Goal: Information Seeking & Learning: Learn about a topic

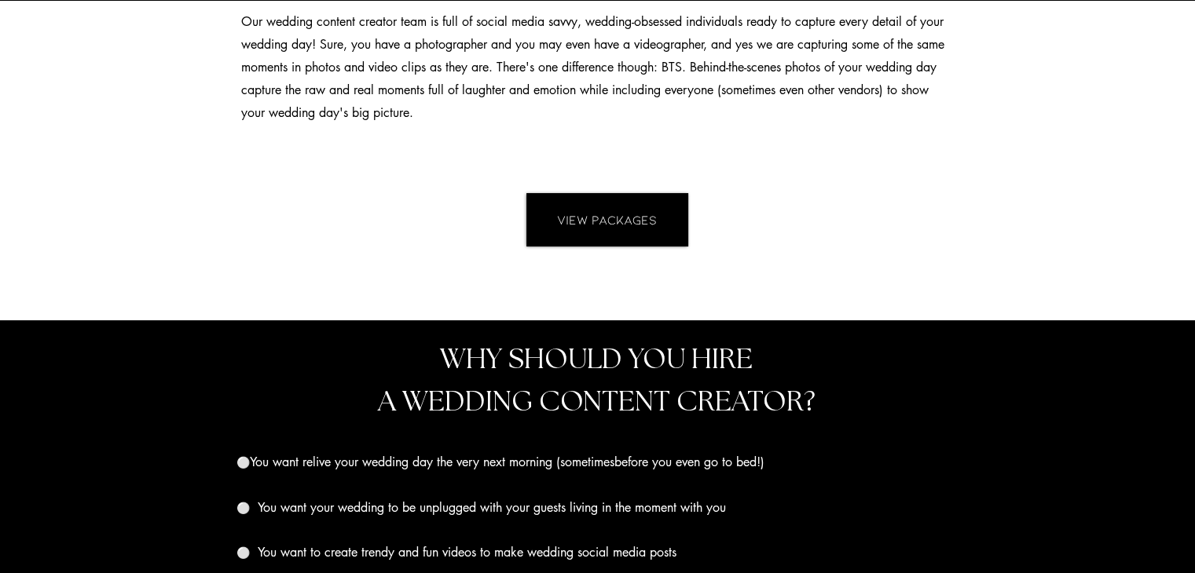
scroll to position [1426, 0]
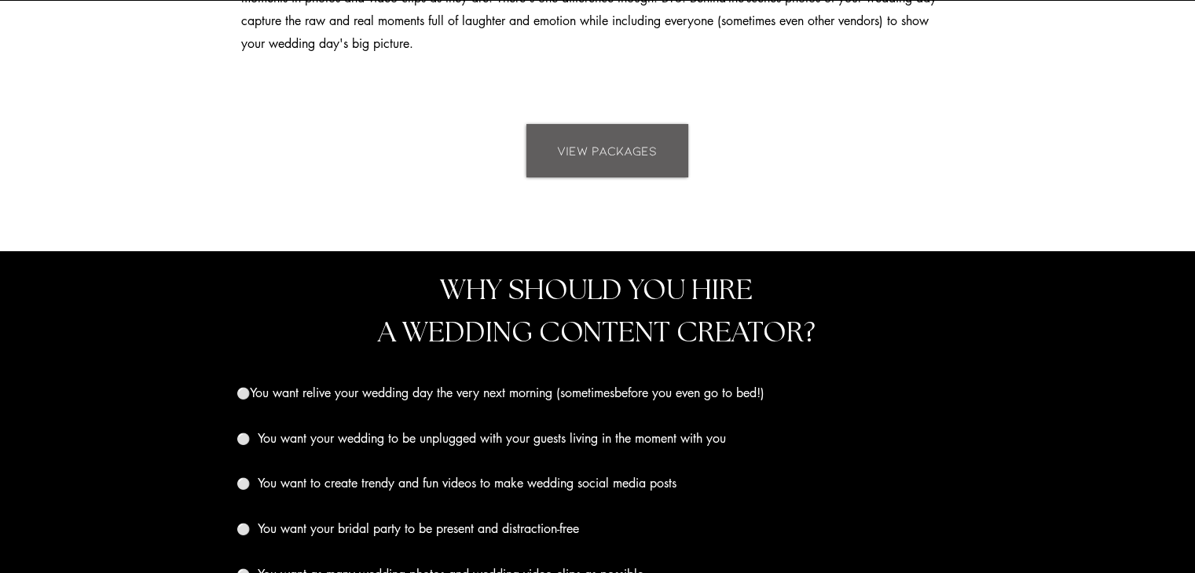
click at [609, 142] on span "VIEW PACKAGES" at bounding box center [607, 150] width 100 height 17
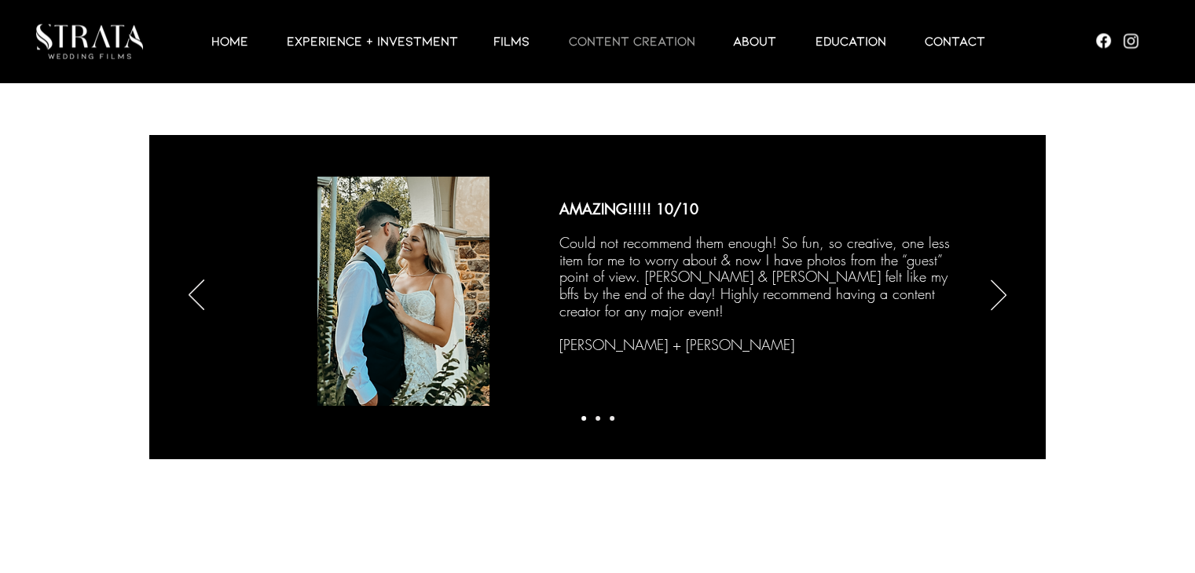
scroll to position [2564, 0]
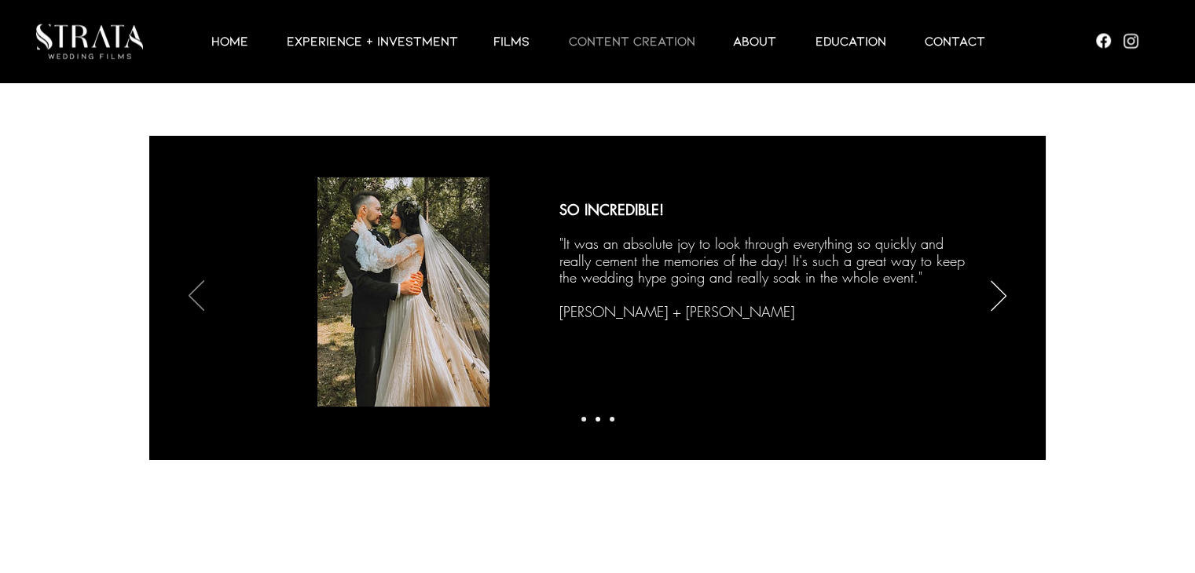
click at [189, 296] on icon "Previous" at bounding box center [197, 296] width 16 height 31
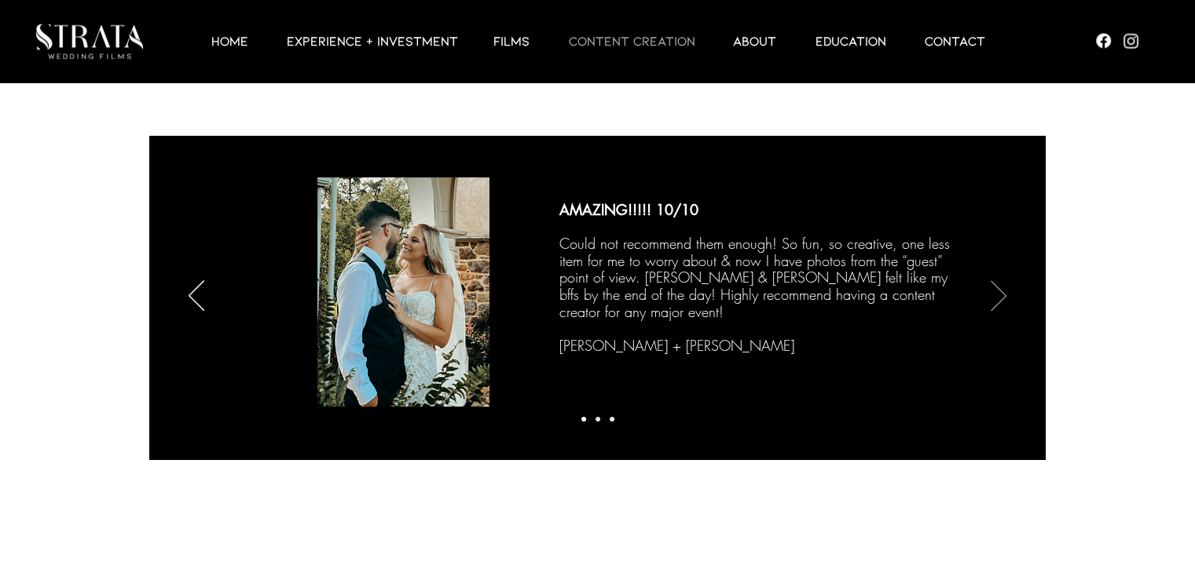
drag, startPoint x: 1007, startPoint y: 287, endPoint x: 1000, endPoint y: 294, distance: 10.0
click at [1000, 294] on div "AMAZING!!!!! 10/10 Could not recommend them enough! So fun, so creative, one le…" at bounding box center [597, 297] width 896 height 323
click at [1000, 294] on icon "Next" at bounding box center [998, 295] width 16 height 31
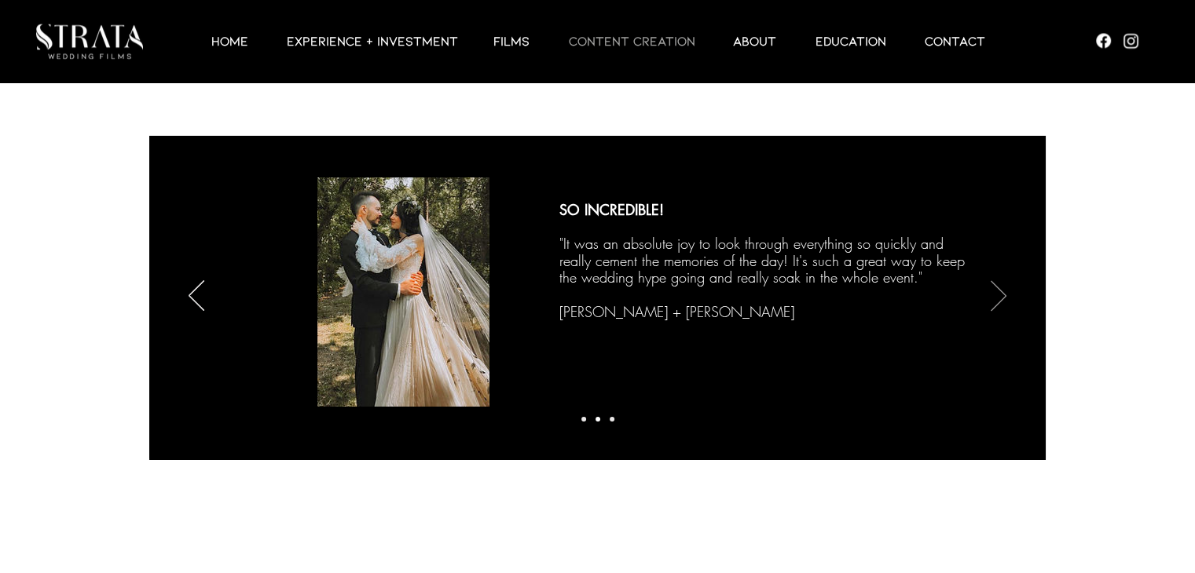
click at [1000, 294] on icon "Next" at bounding box center [998, 295] width 16 height 31
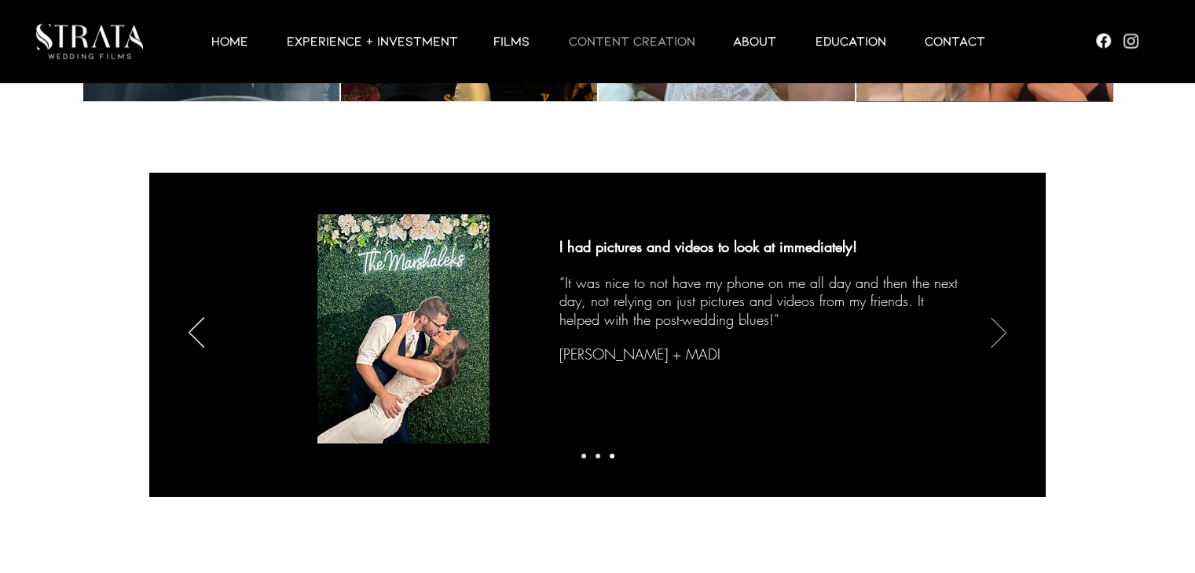
scroll to position [2523, 0]
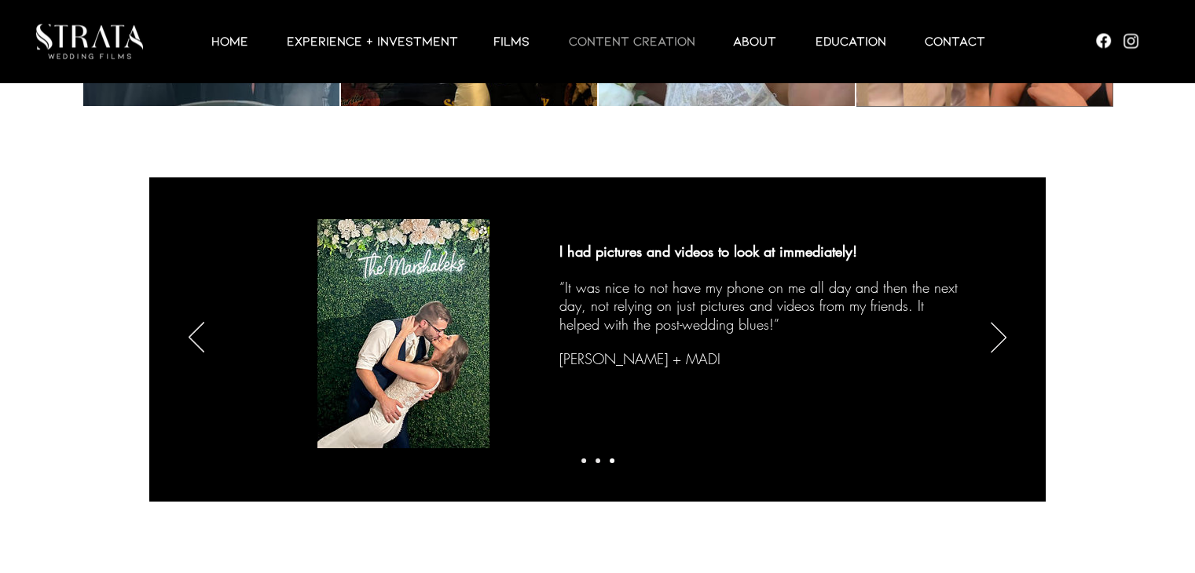
click at [1007, 353] on div "Slideshow" at bounding box center [597, 339] width 896 height 323
click at [997, 342] on icon "Next" at bounding box center [998, 337] width 16 height 31
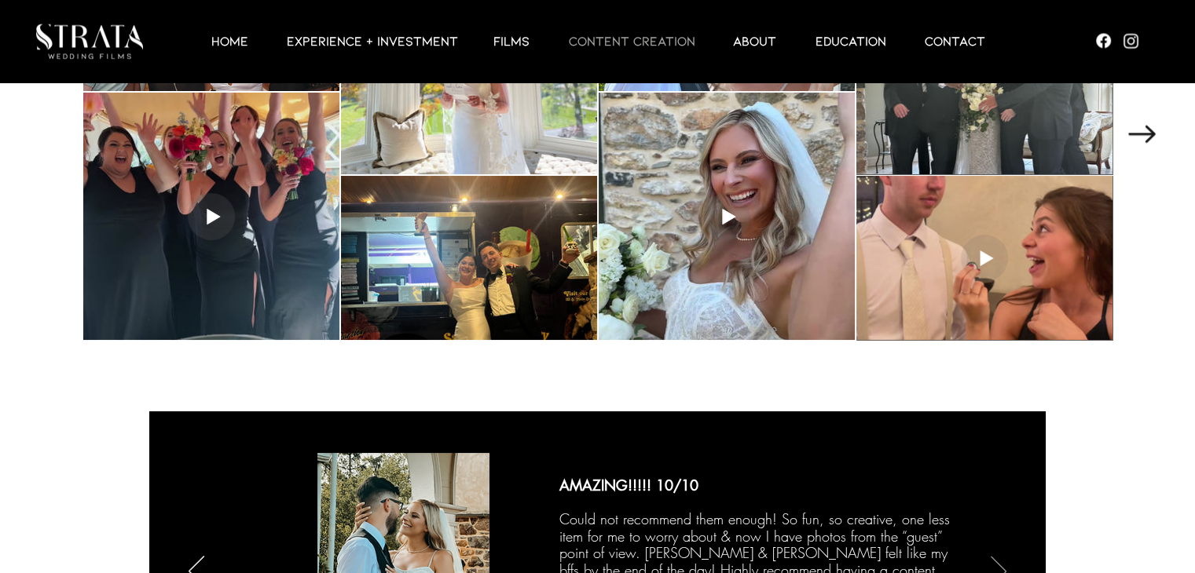
scroll to position [2149, 0]
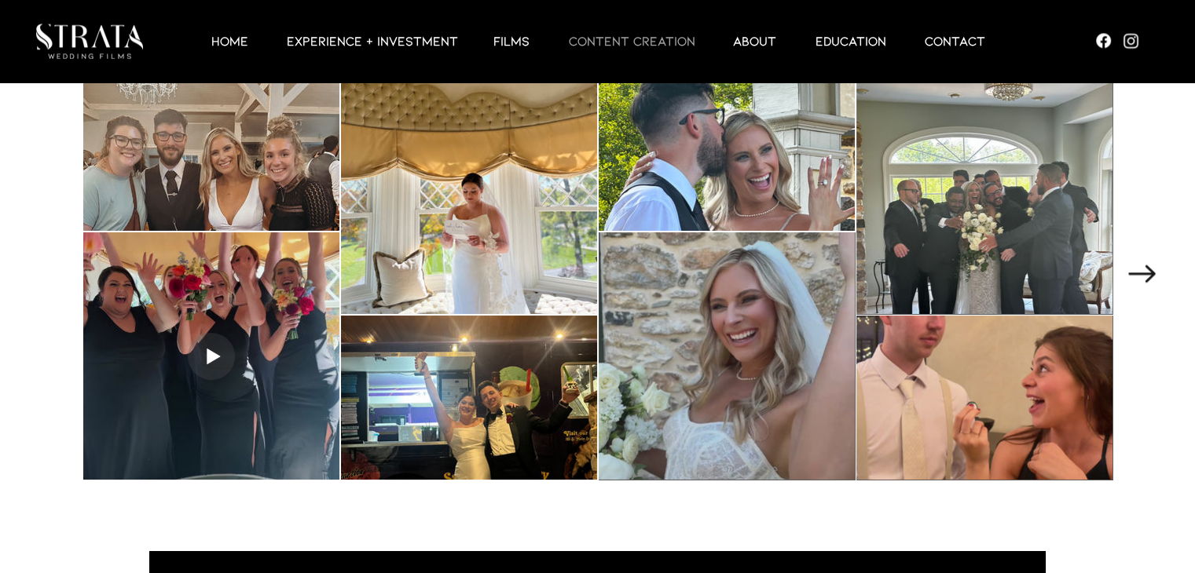
click at [752, 287] on div at bounding box center [726, 355] width 256 height 247
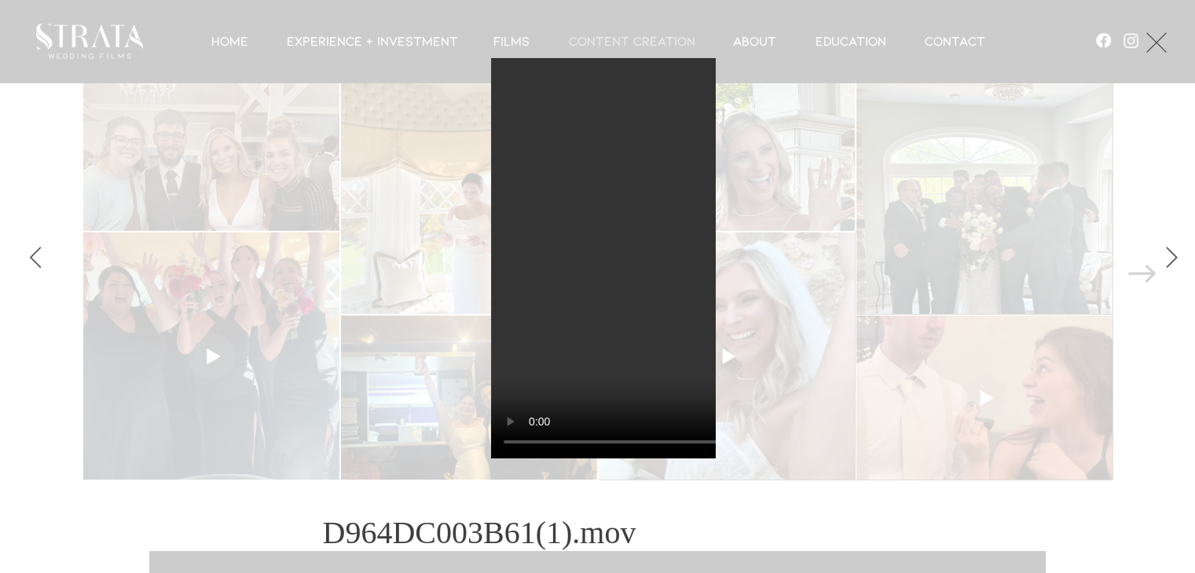
click at [781, 274] on div "Gallery item, detailed view" at bounding box center [603, 258] width 1065 height 401
click at [771, 137] on div "Gallery item, detailed view" at bounding box center [603, 258] width 1065 height 401
click at [750, 177] on div "Gallery item, detailed view" at bounding box center [603, 258] width 1065 height 401
click at [1162, 31] on button "Exit expand mode" at bounding box center [1156, 41] width 30 height 35
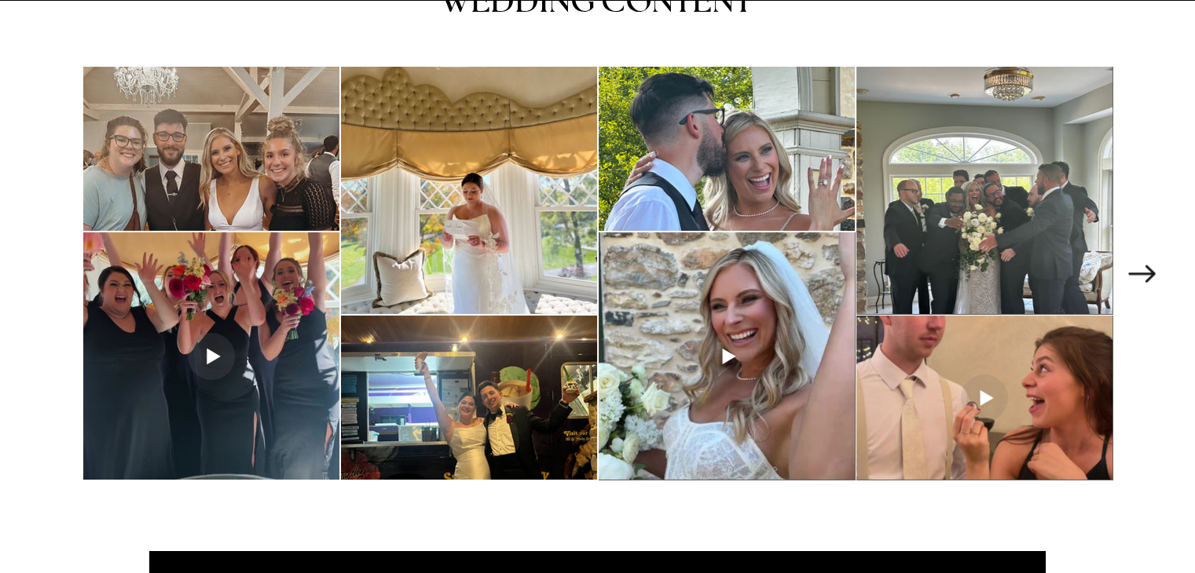
scroll to position [2092, 0]
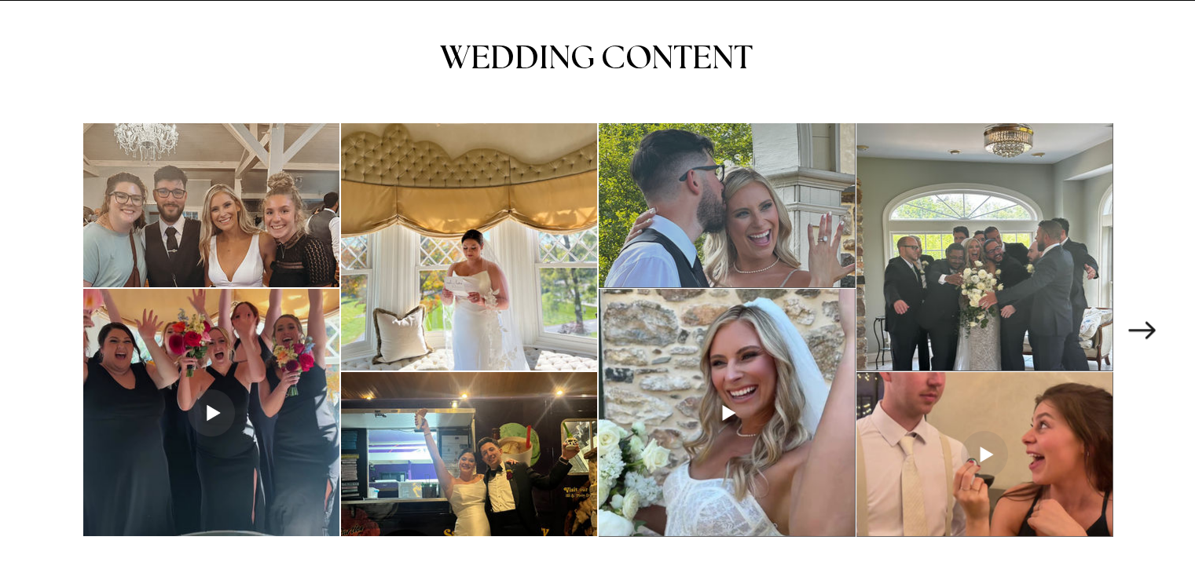
click at [805, 196] on div at bounding box center [726, 205] width 256 height 164
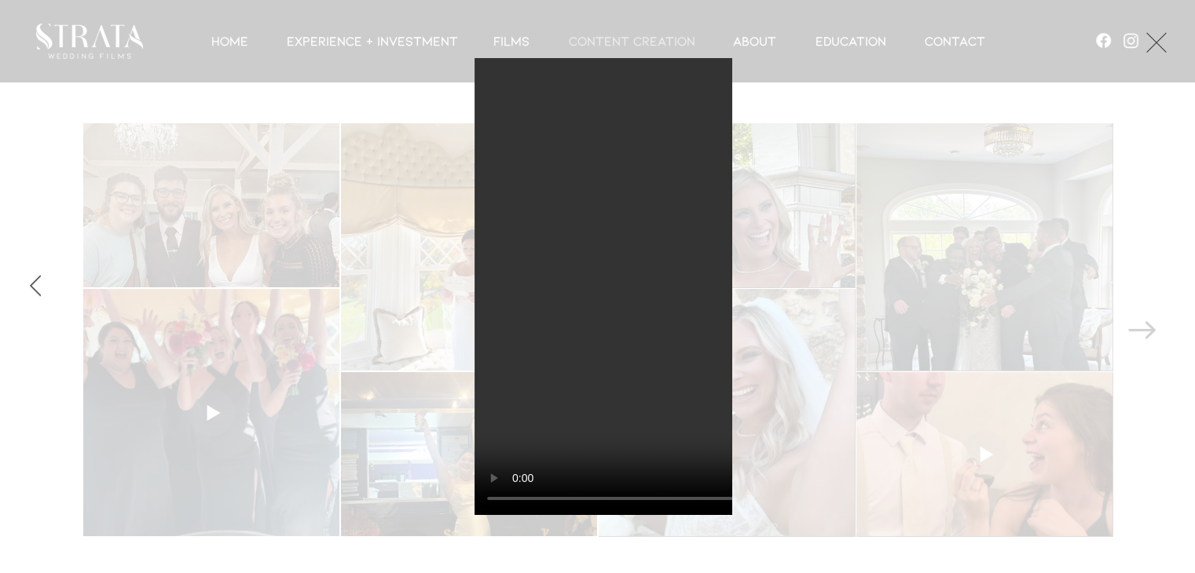
click at [1132, 178] on div "Gallery item, detailed view" at bounding box center [603, 286] width 1065 height 457
click at [1152, 40] on button "Exit expand mode" at bounding box center [1156, 41] width 30 height 35
